Goal: Navigation & Orientation: Go to known website

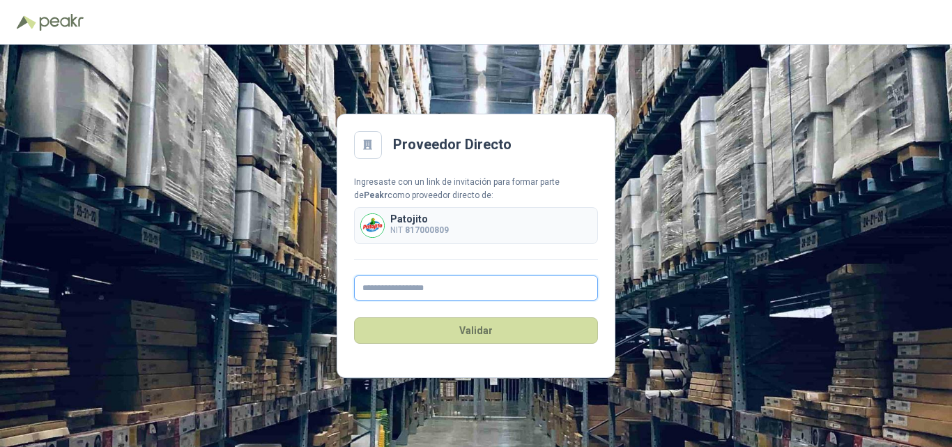
click at [462, 292] on input "text" at bounding box center [476, 287] width 244 height 25
type input "**********"
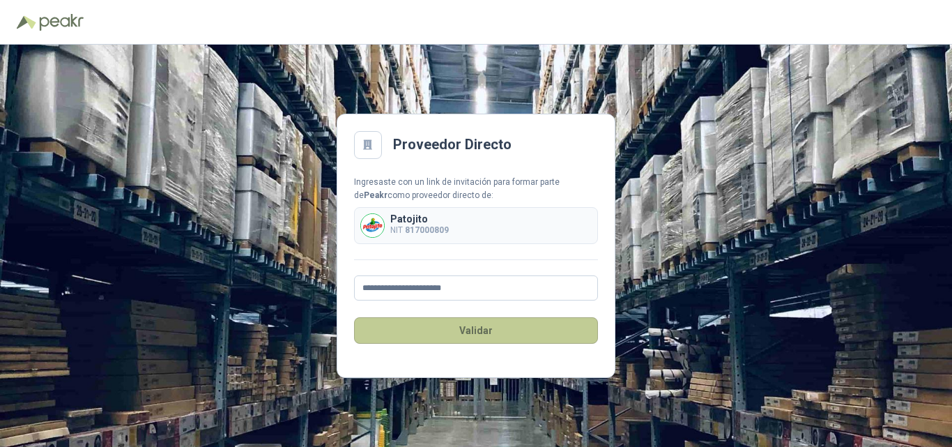
click at [516, 337] on button "Validar" at bounding box center [476, 330] width 244 height 26
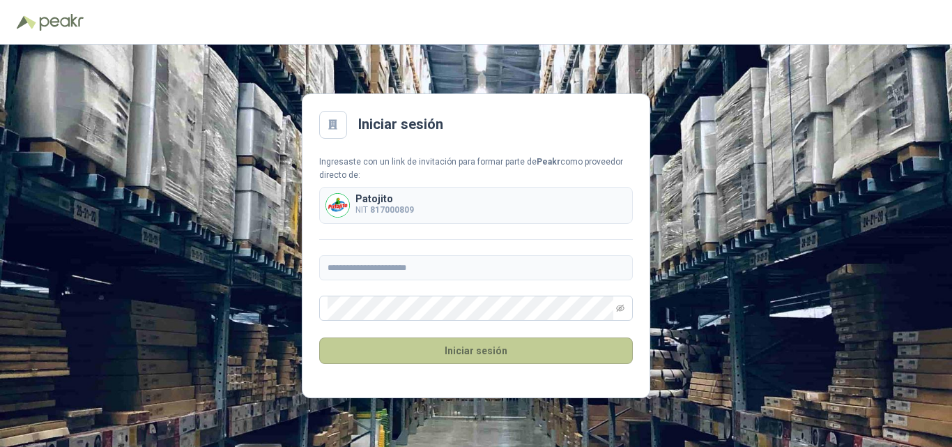
click at [488, 354] on button "Iniciar sesión" at bounding box center [476, 350] width 314 height 26
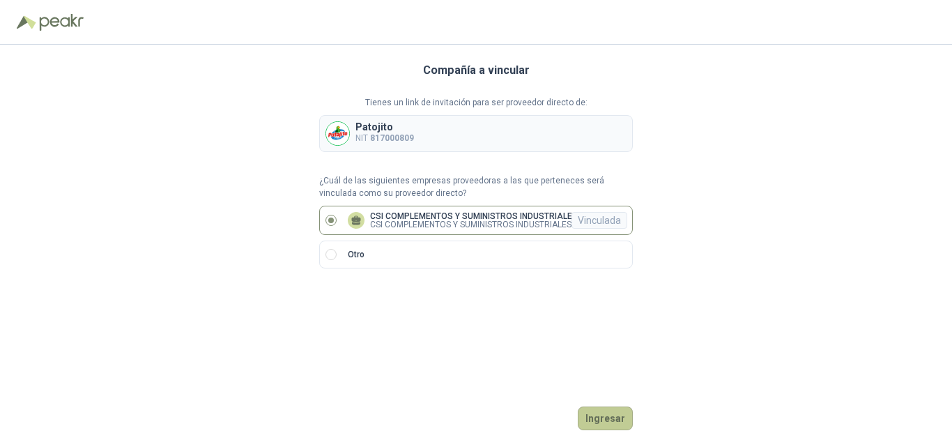
click at [618, 417] on button "Ingresar" at bounding box center [605, 419] width 55 height 24
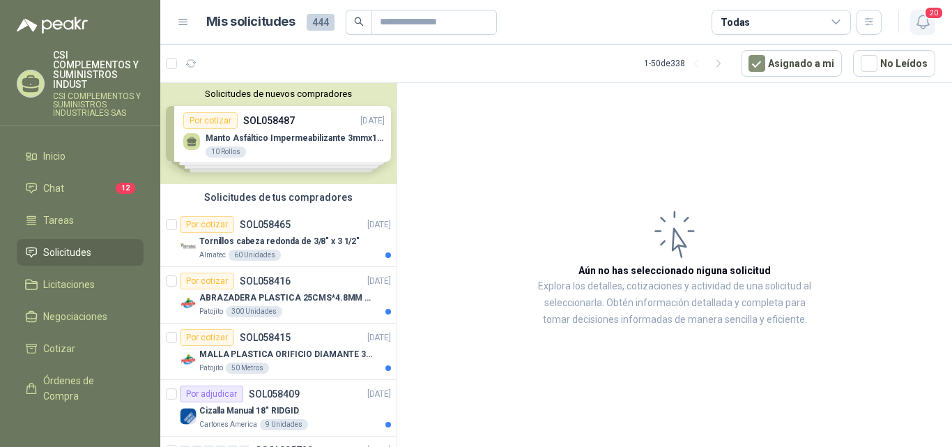
click at [922, 17] on icon "button" at bounding box center [923, 21] width 17 height 17
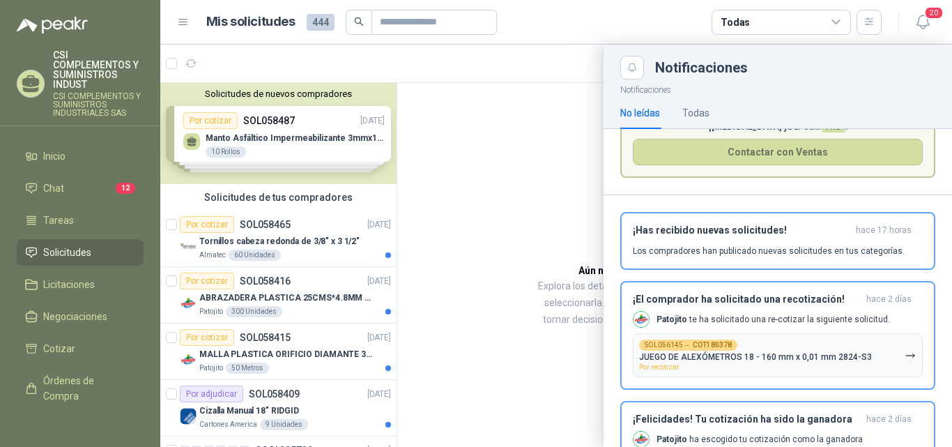
scroll to position [139, 0]
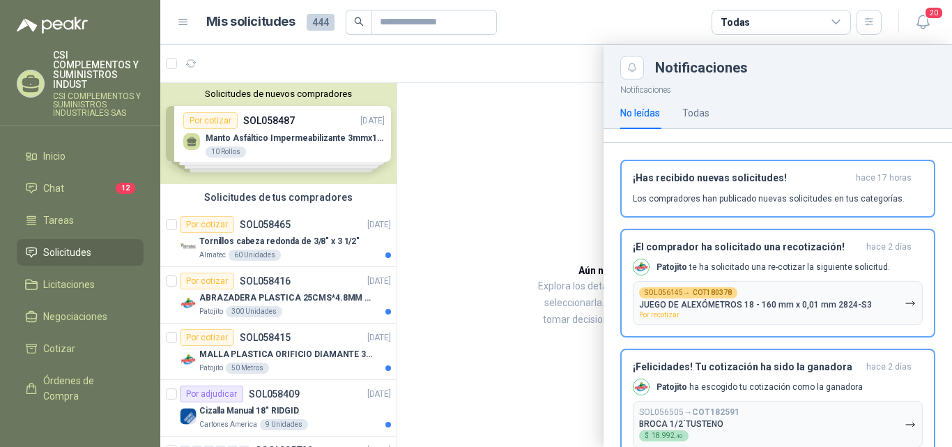
click at [569, 126] on div at bounding box center [556, 246] width 792 height 402
